Goal: Book appointment/travel/reservation

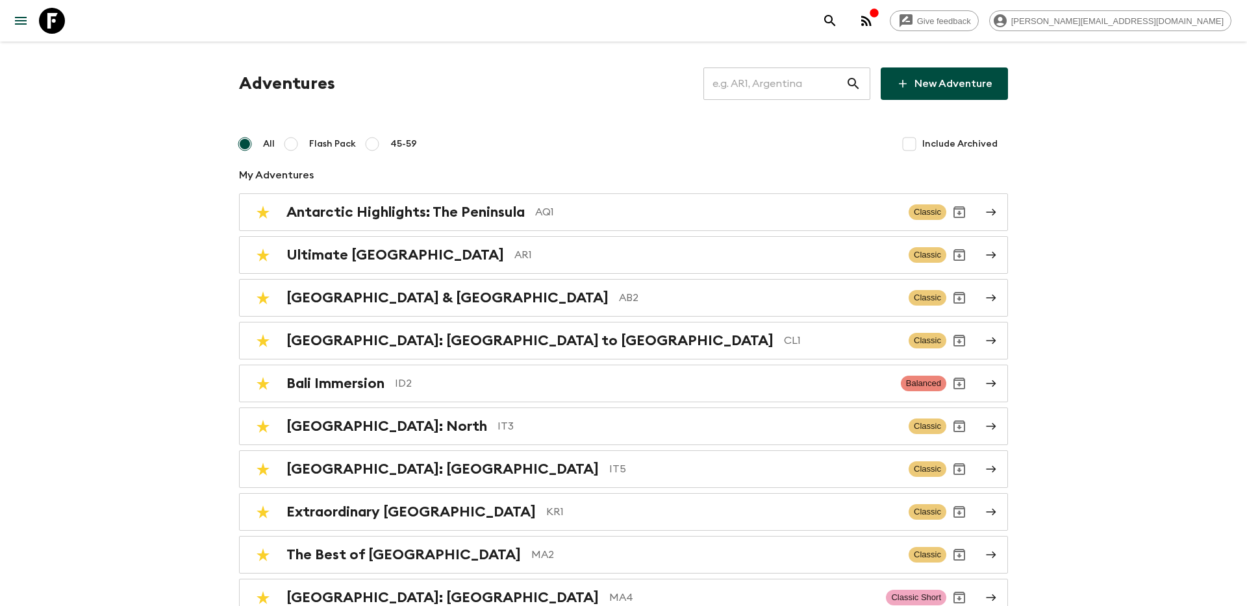
click at [756, 89] on input "text" at bounding box center [774, 84] width 142 height 36
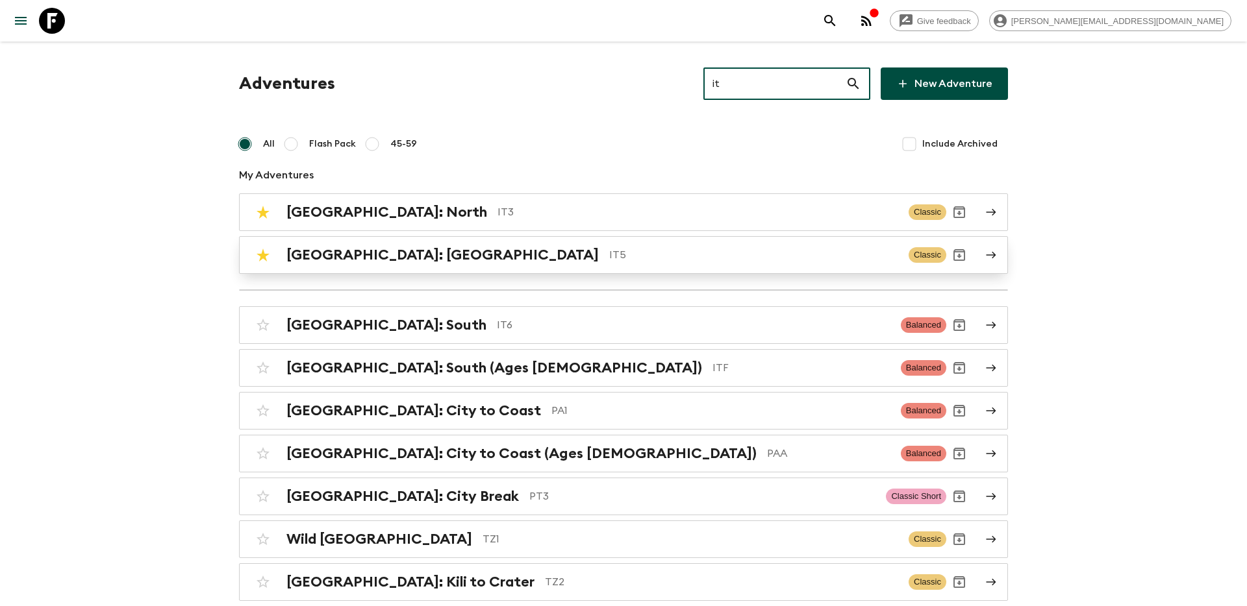
type input "it"
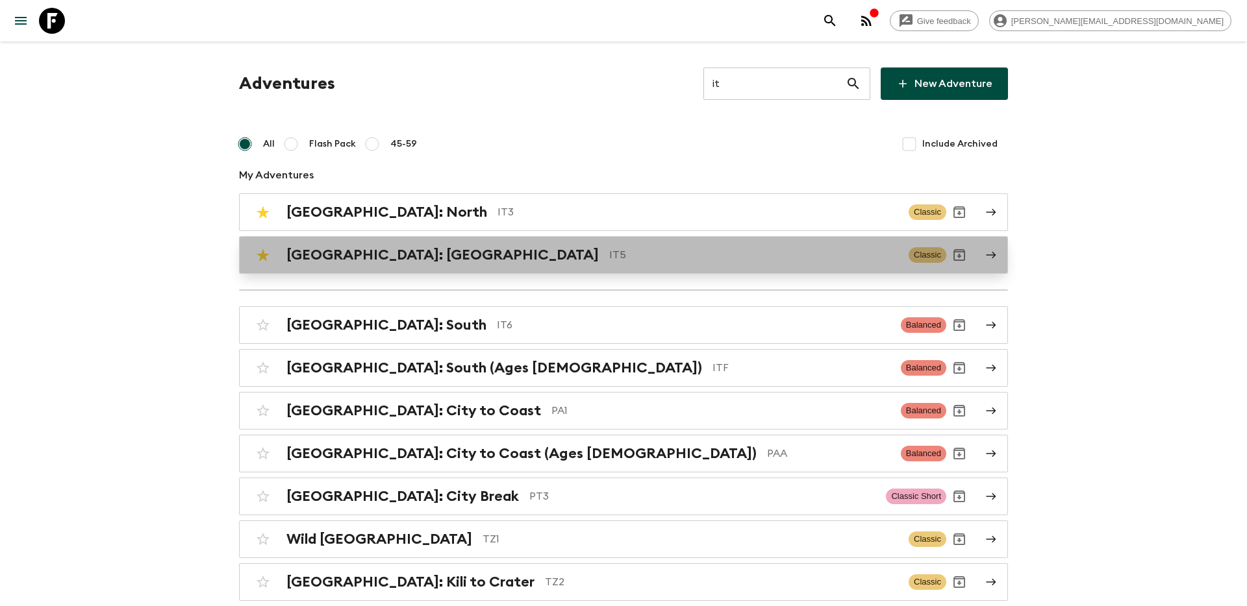
click at [609, 250] on p "IT5" at bounding box center [753, 255] width 289 height 16
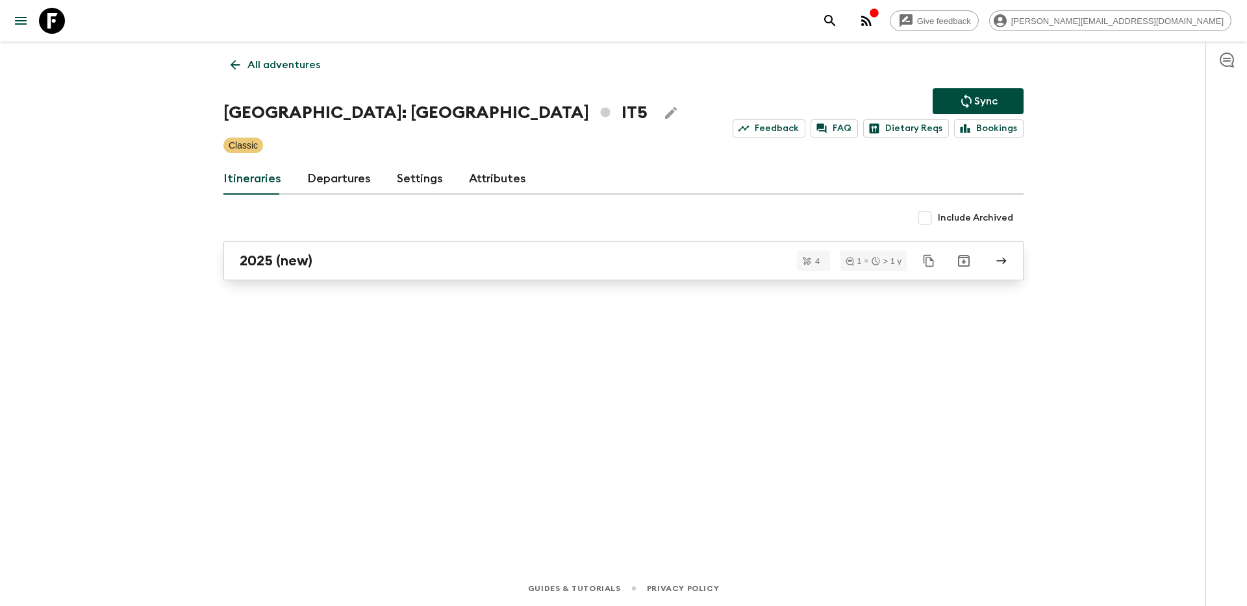
click at [274, 269] on h2 "2025 (new)" at bounding box center [276, 261] width 73 height 17
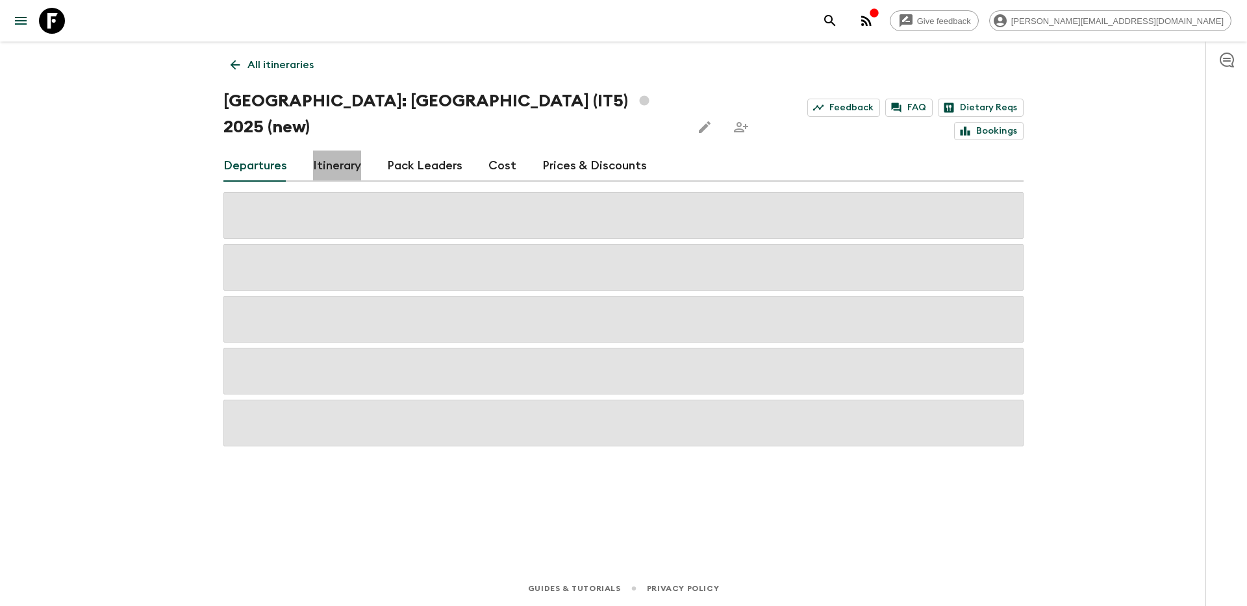
click at [336, 151] on link "Itinerary" at bounding box center [337, 166] width 48 height 31
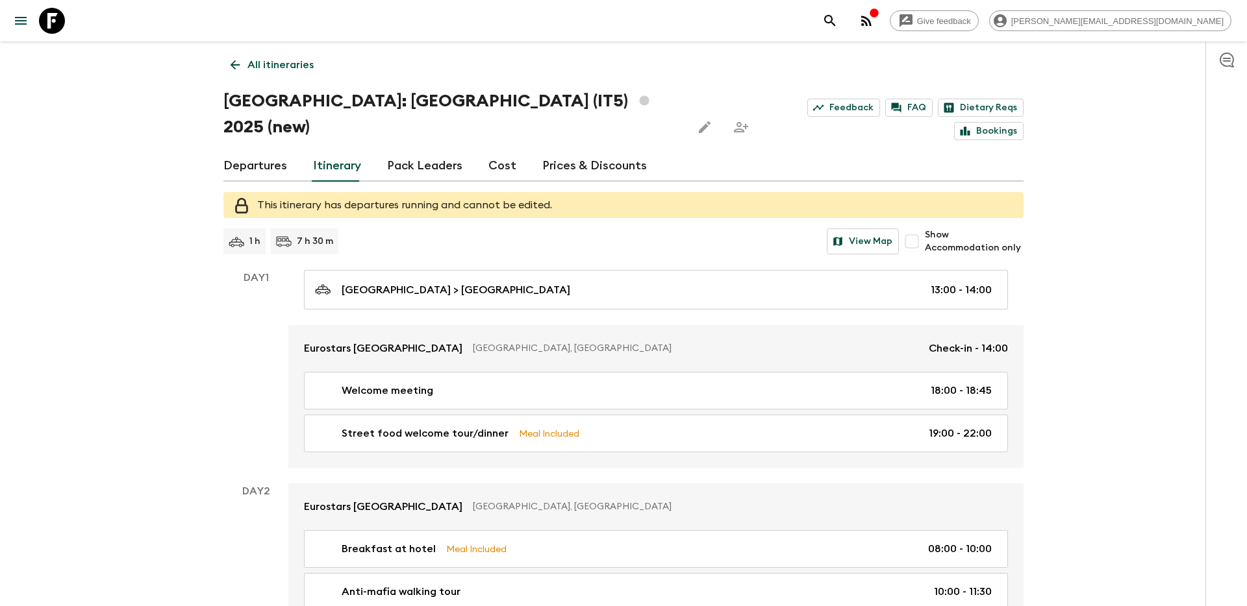
click at [264, 151] on link "Departures" at bounding box center [255, 166] width 64 height 31
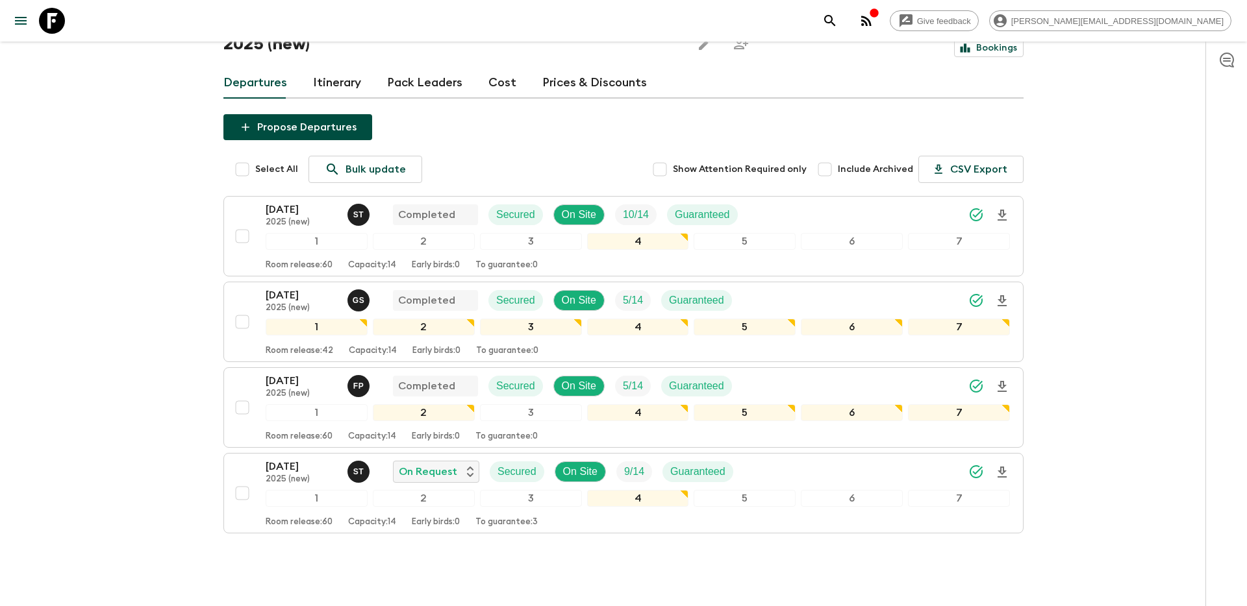
scroll to position [103, 0]
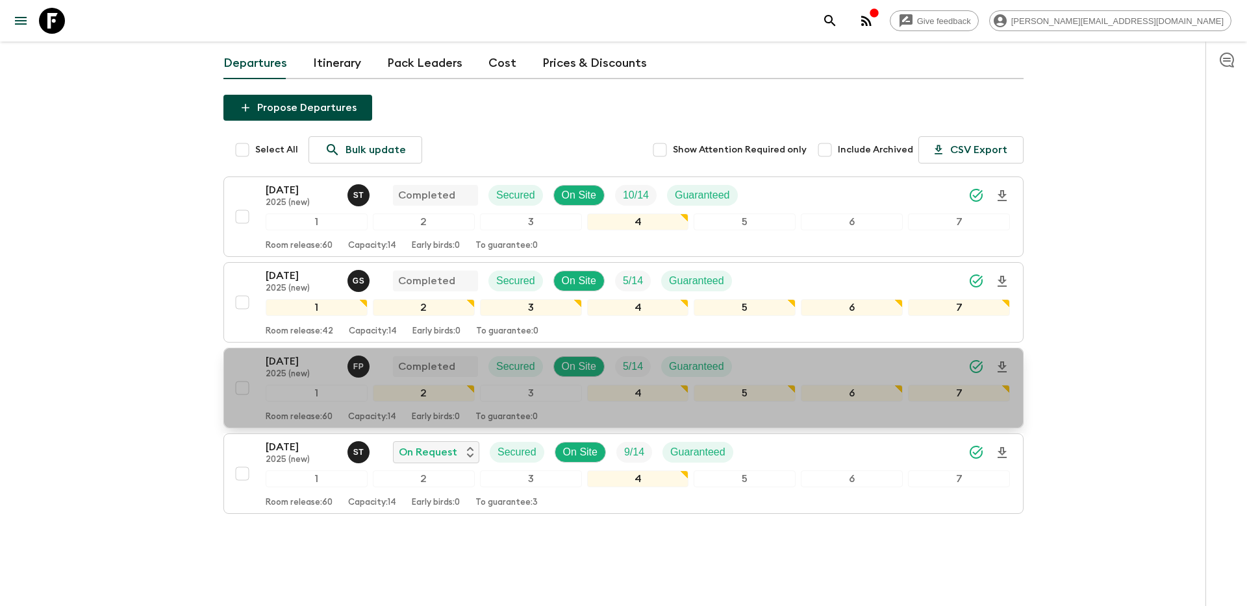
click at [269, 354] on p "[DATE]" at bounding box center [301, 362] width 71 height 16
